Goal: Task Accomplishment & Management: Manage account settings

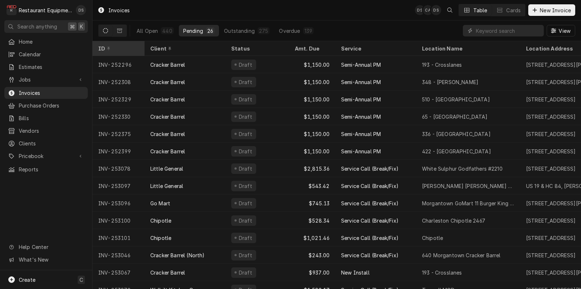
click at [134, 51] on div "ID" at bounding box center [118, 49] width 49 height 12
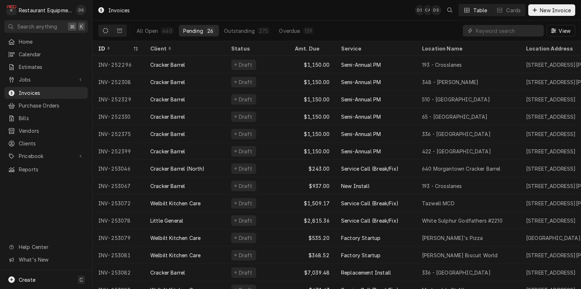
click at [134, 49] on icon "Dynamic Content Wrapper" at bounding box center [136, 49] width 4 height 4
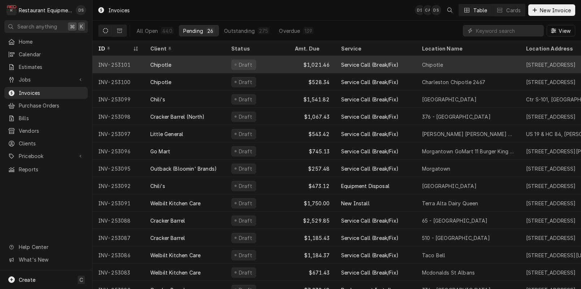
click at [245, 66] on div "Draft" at bounding box center [246, 65] width 16 height 8
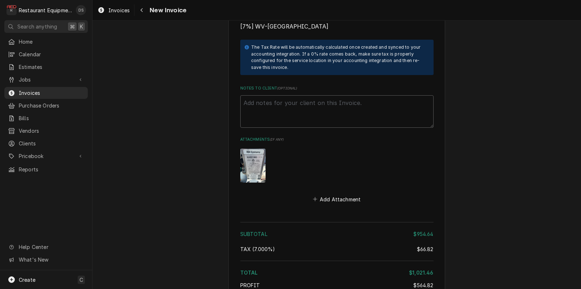
scroll to position [1972, 0]
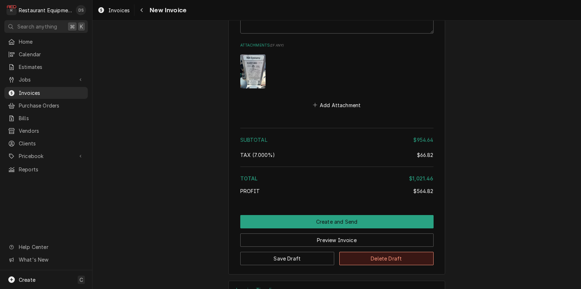
click at [383, 252] on button "Delete Draft" at bounding box center [386, 258] width 94 height 13
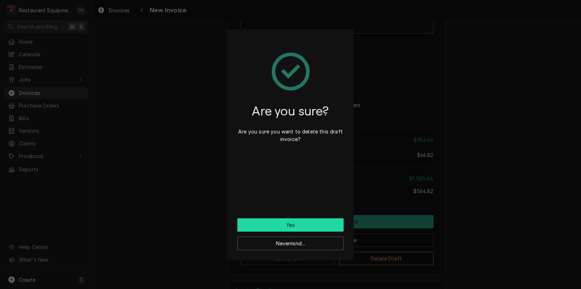
click at [320, 222] on button "Yes" at bounding box center [290, 224] width 106 height 13
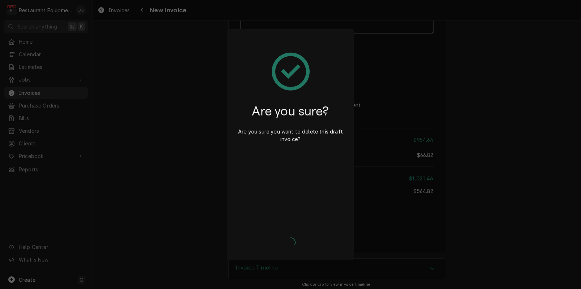
scroll to position [1949, 0]
type textarea "x"
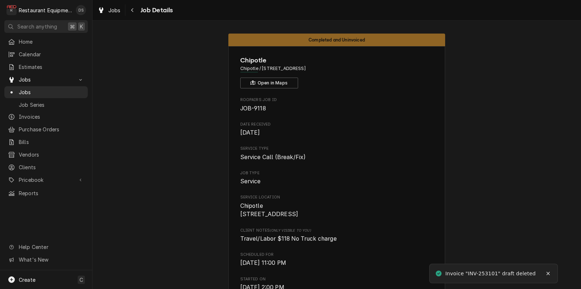
drag, startPoint x: 194, startPoint y: 170, endPoint x: 197, endPoint y: 173, distance: 4.1
click at [111, 13] on span "Jobs" at bounding box center [114, 10] width 12 height 8
